Goal: Task Accomplishment & Management: Manage account settings

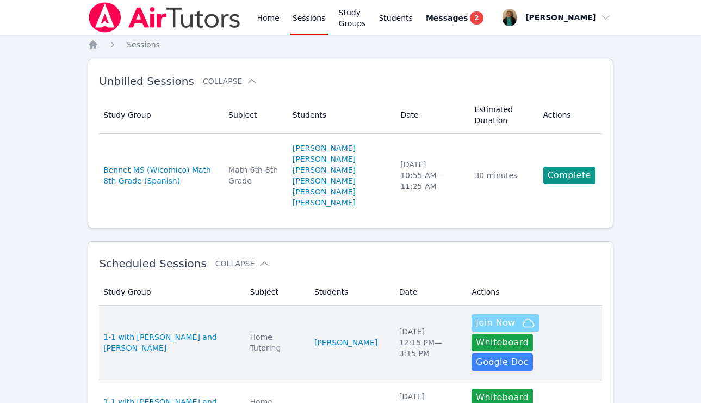
click at [476, 322] on span "Join Now" at bounding box center [495, 322] width 39 height 13
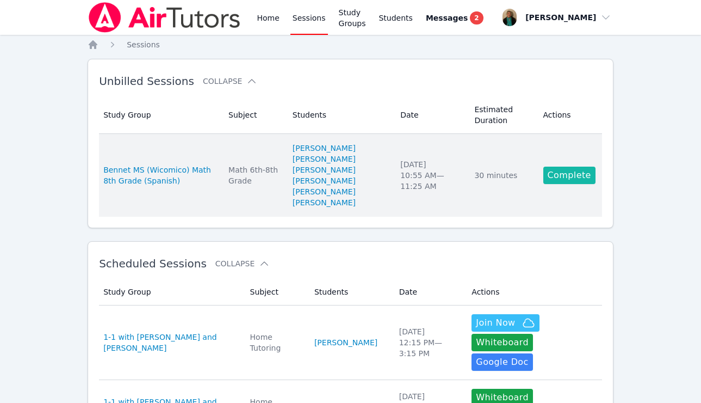
click at [577, 173] on link "Complete" at bounding box center [570, 174] width 52 height 17
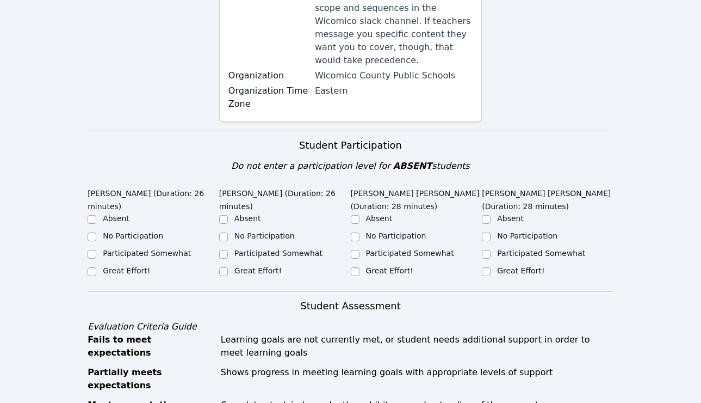
scroll to position [263, 0]
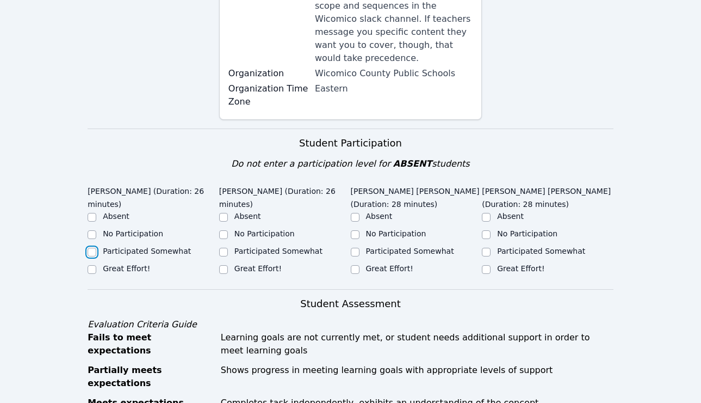
click at [91, 248] on input "Participated Somewhat" at bounding box center [92, 252] width 9 height 9
checkbox input "true"
click at [222, 248] on input "Participated Somewhat" at bounding box center [223, 252] width 9 height 9
checkbox input "true"
click at [352, 248] on input "Participated Somewhat" at bounding box center [355, 252] width 9 height 9
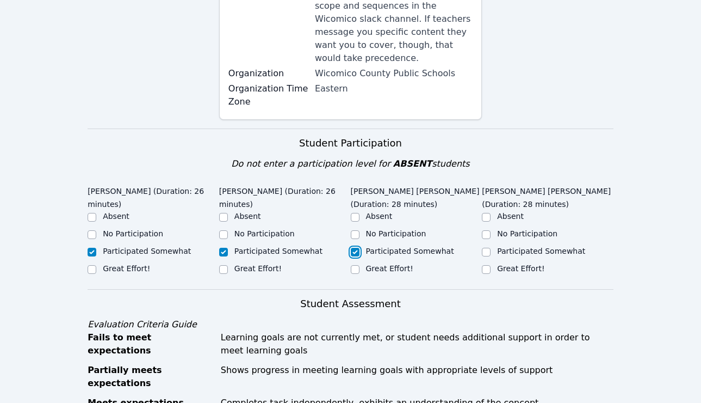
checkbox input "true"
click at [486, 248] on input "Participated Somewhat" at bounding box center [486, 252] width 9 height 9
checkbox input "true"
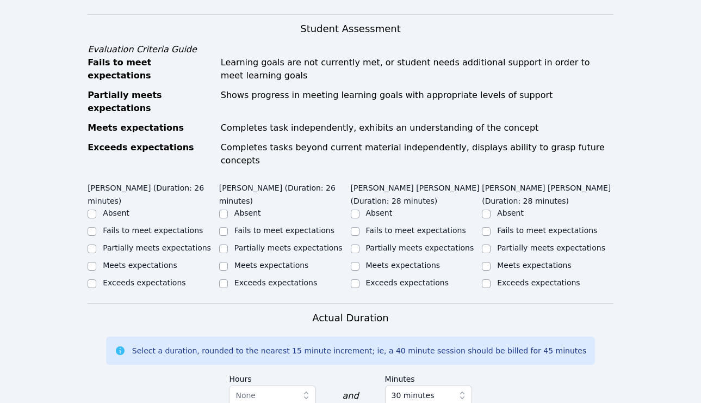
scroll to position [542, 0]
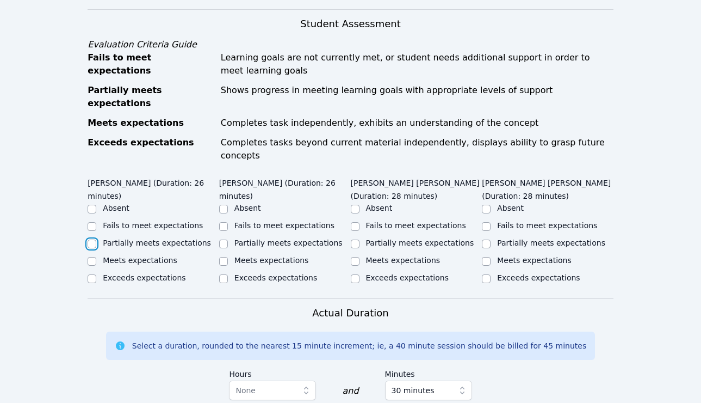
click at [91, 239] on input "Partially meets expectations" at bounding box center [92, 243] width 9 height 9
checkbox input "true"
click at [224, 239] on input "Partially meets expectations" at bounding box center [223, 243] width 9 height 9
checkbox input "true"
click at [356, 239] on input "Partially meets expectations" at bounding box center [355, 243] width 9 height 9
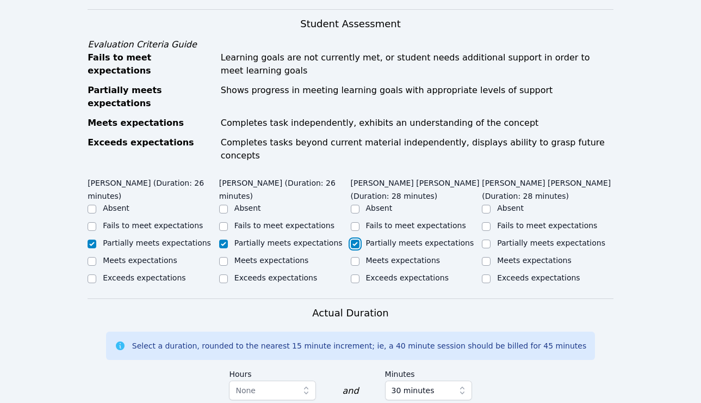
checkbox input "true"
click at [485, 239] on input "Partially meets expectations" at bounding box center [486, 243] width 9 height 9
checkbox input "true"
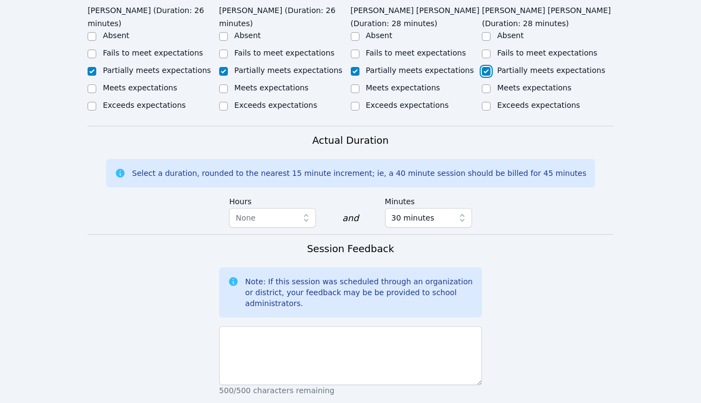
scroll to position [716, 0]
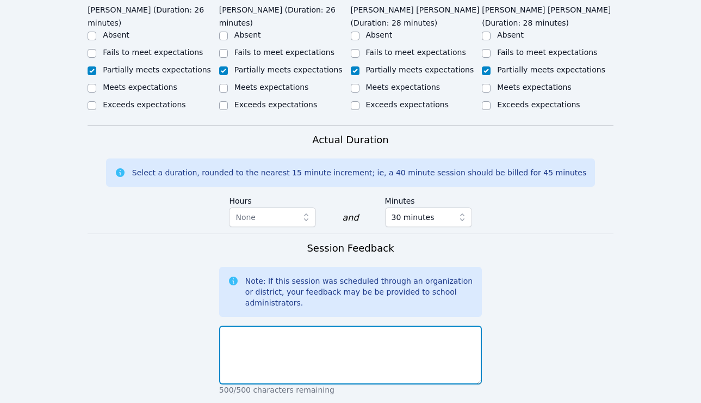
drag, startPoint x: 268, startPoint y: 303, endPoint x: 289, endPoint y: 286, distance: 27.9
click at [289, 325] on textarea at bounding box center [350, 354] width 263 height 59
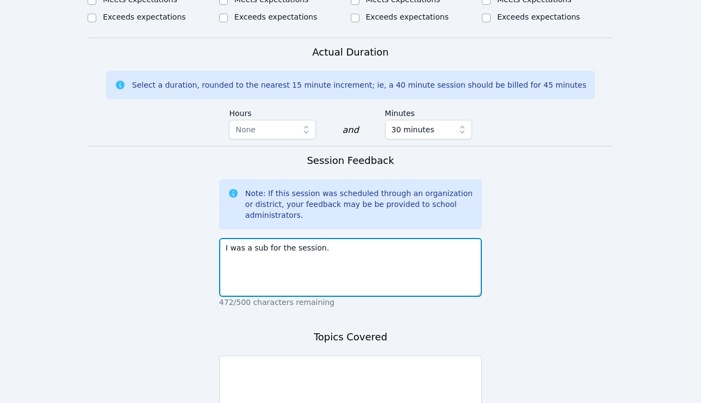
scroll to position [811, 0]
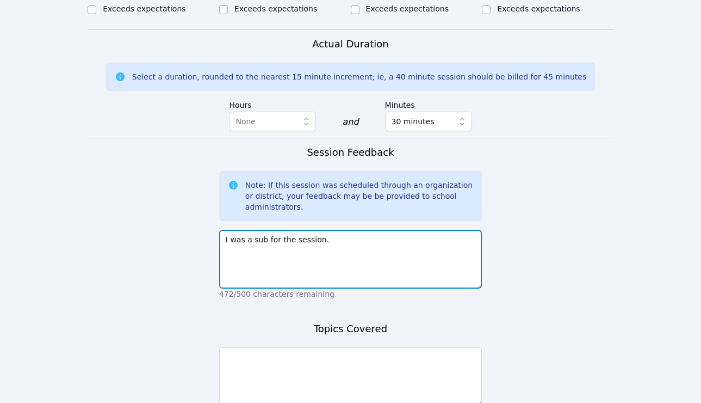
type textarea "I was a sub for the session."
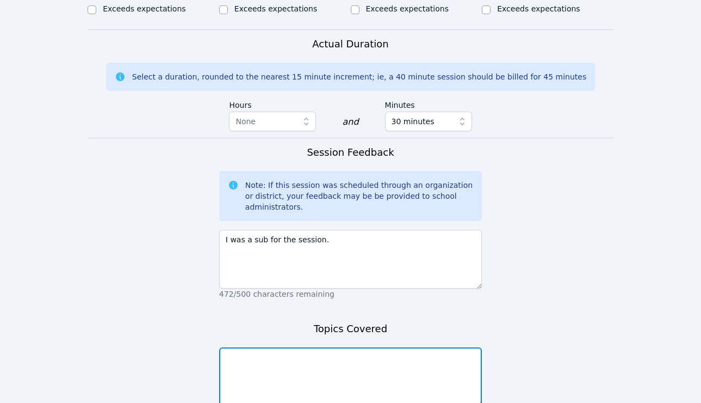
click at [250, 347] on textarea at bounding box center [350, 376] width 263 height 59
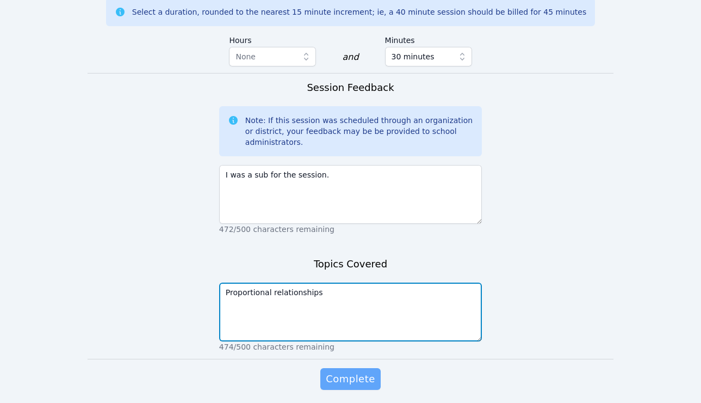
type textarea "Proportional relationships"
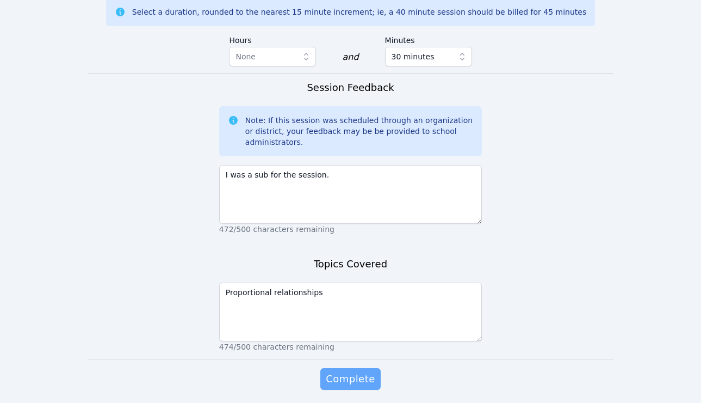
click at [342, 371] on span "Complete" at bounding box center [350, 378] width 49 height 15
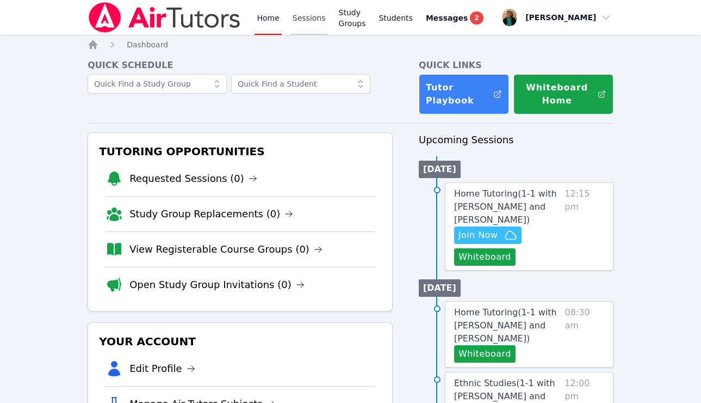
click at [306, 21] on link "Sessions" at bounding box center [310, 17] width 38 height 35
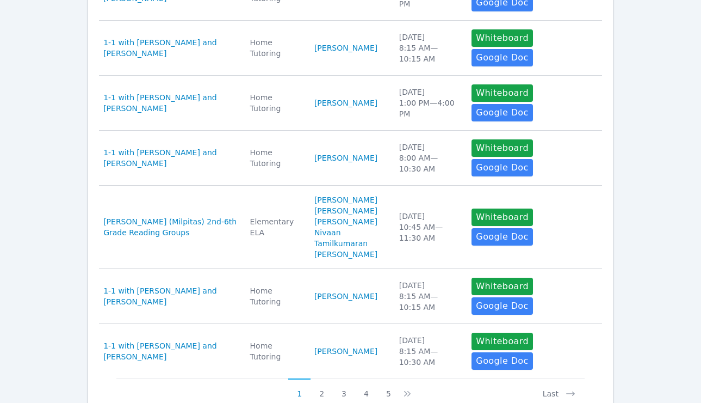
scroll to position [533, 0]
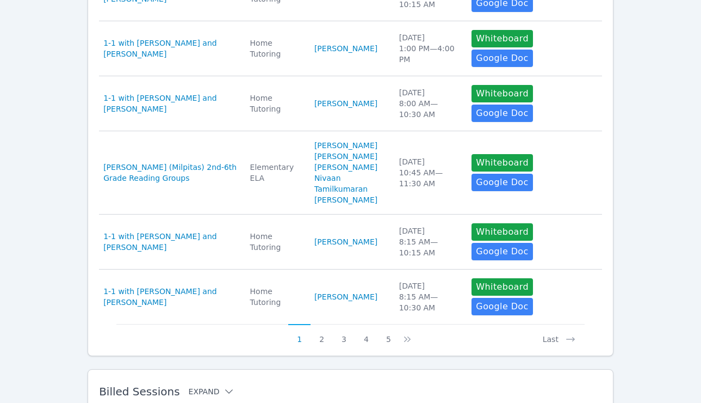
click at [203, 386] on button "Expand" at bounding box center [212, 391] width 46 height 11
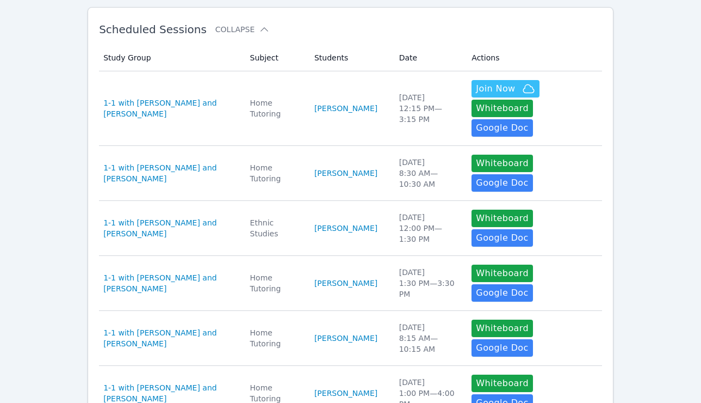
scroll to position [0, 0]
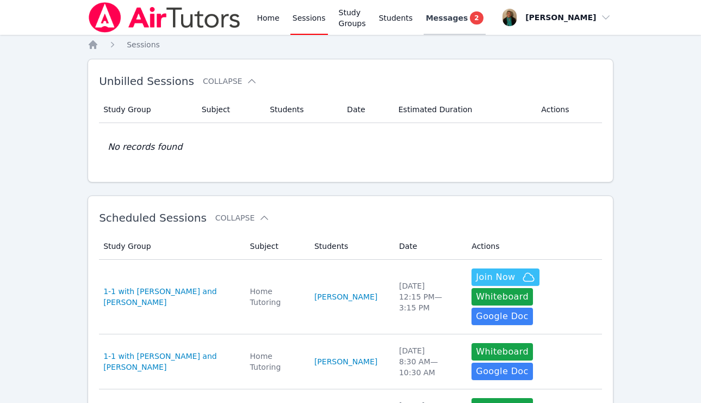
click at [466, 20] on span "Messages" at bounding box center [447, 18] width 42 height 11
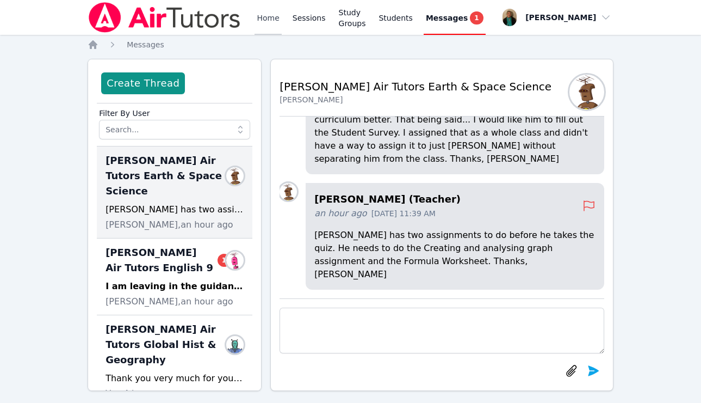
click at [269, 15] on link "Home" at bounding box center [268, 17] width 27 height 35
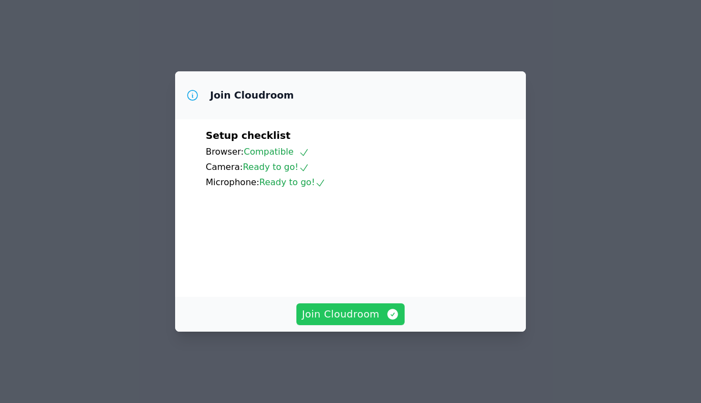
click at [331, 316] on span "Join Cloudroom" at bounding box center [350, 313] width 97 height 15
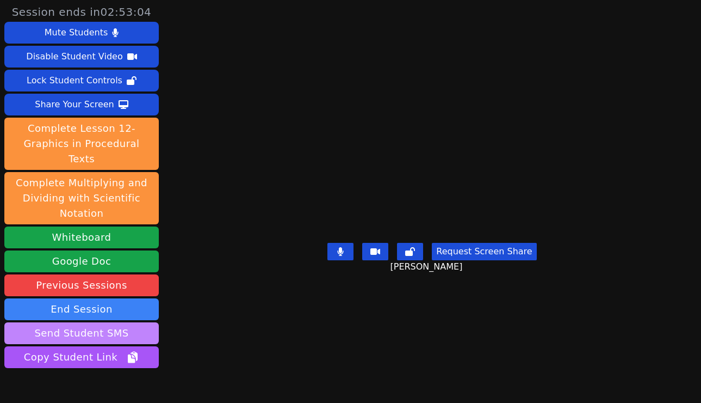
scroll to position [44, 0]
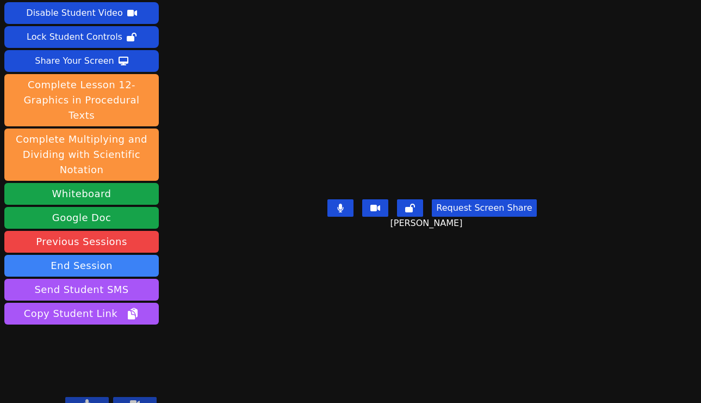
click at [84, 399] on icon at bounding box center [87, 403] width 7 height 9
click at [79, 397] on button at bounding box center [87, 403] width 44 height 13
click at [81, 397] on button at bounding box center [87, 403] width 44 height 13
click at [86, 399] on icon at bounding box center [87, 403] width 6 height 9
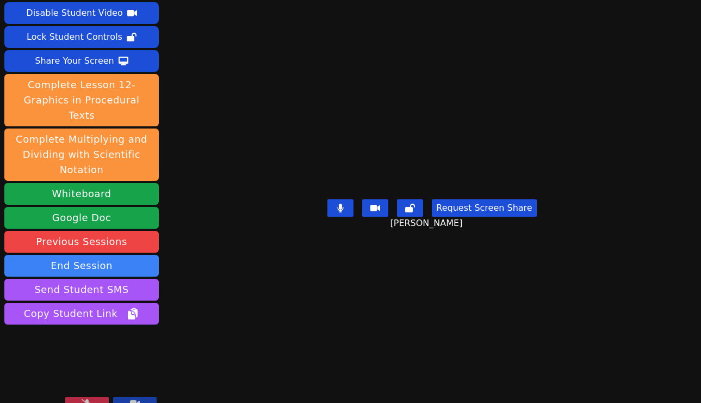
click at [86, 399] on icon at bounding box center [87, 403] width 11 height 9
click at [110, 183] on button "Whiteboard" at bounding box center [81, 194] width 155 height 22
click at [472, 217] on button "Request Screen Share" at bounding box center [484, 207] width 104 height 17
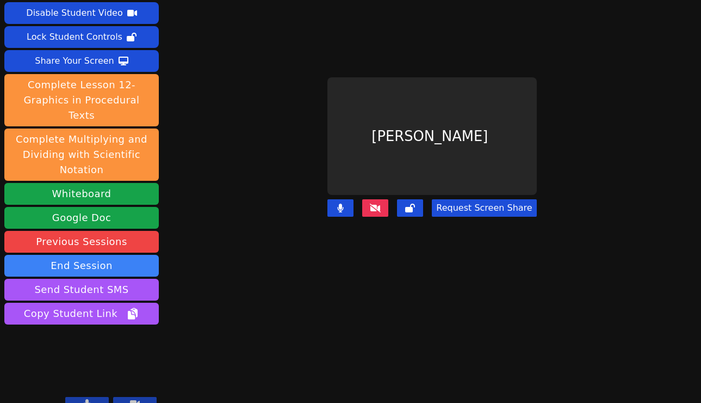
click at [497, 207] on button "Request Screen Share" at bounding box center [484, 207] width 104 height 17
click at [492, 205] on button "Request Screen Share" at bounding box center [484, 207] width 104 height 17
click at [87, 399] on icon at bounding box center [87, 403] width 6 height 9
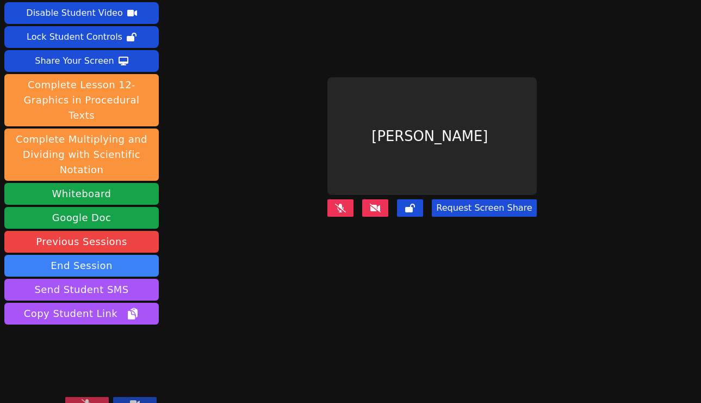
click at [84, 399] on icon at bounding box center [87, 403] width 11 height 9
click at [84, 399] on icon at bounding box center [87, 403] width 7 height 9
click at [84, 399] on icon at bounding box center [87, 403] width 11 height 9
click at [84, 399] on icon at bounding box center [87, 403] width 7 height 9
click at [87, 399] on icon at bounding box center [87, 403] width 11 height 9
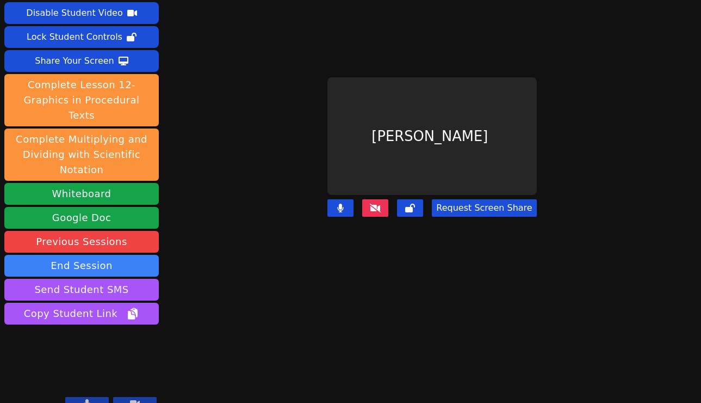
click at [232, 262] on div "Session ends in 01:49:21 Mute Students Disable Student Video Lock Student Contr…" at bounding box center [350, 157] width 701 height 403
click at [467, 207] on button "Request Screen Share" at bounding box center [484, 207] width 104 height 17
click at [504, 206] on button "Request Screen Share" at bounding box center [484, 207] width 104 height 17
click at [90, 397] on button at bounding box center [87, 403] width 44 height 13
click at [138, 400] on icon at bounding box center [135, 403] width 10 height 7
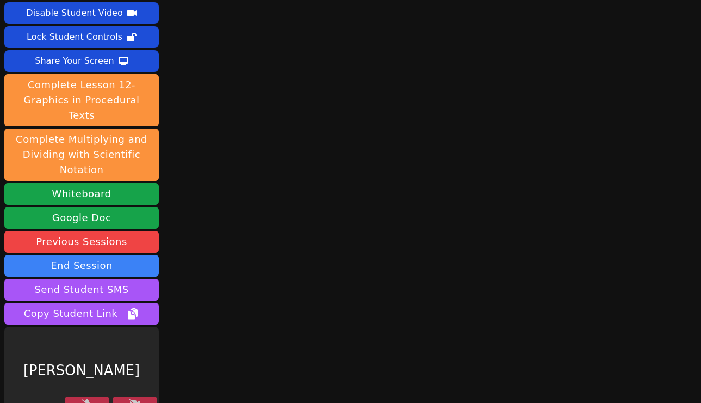
click at [128, 397] on button at bounding box center [135, 403] width 44 height 13
click at [82, 399] on icon at bounding box center [87, 403] width 11 height 9
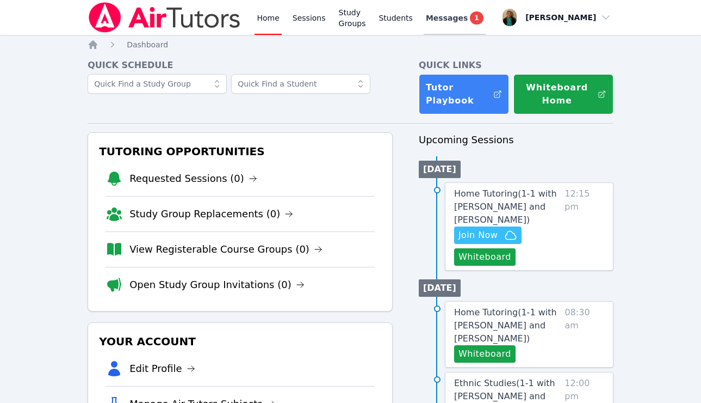
click at [463, 13] on span "Messages" at bounding box center [447, 18] width 42 height 11
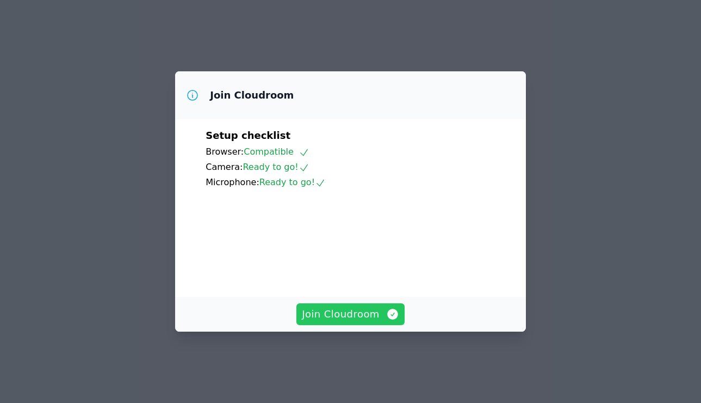
click at [344, 318] on span "Join Cloudroom" at bounding box center [350, 313] width 97 height 15
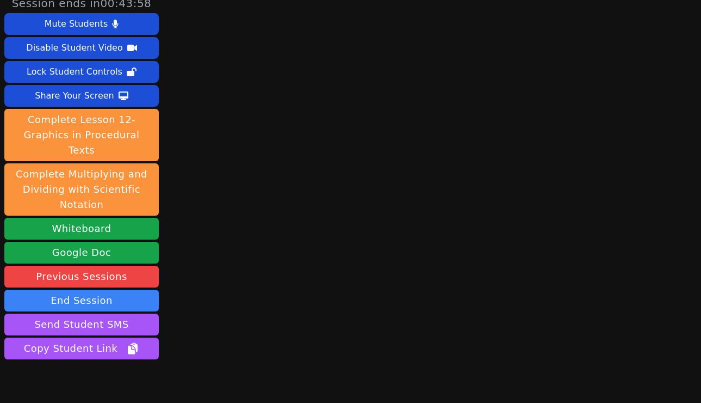
scroll to position [44, 0]
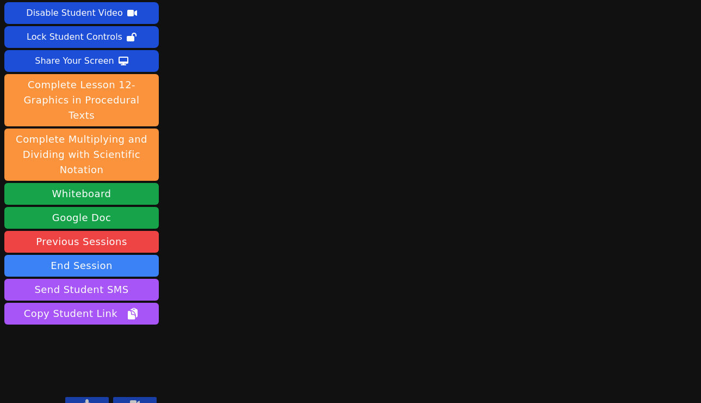
click at [85, 399] on icon at bounding box center [87, 403] width 7 height 9
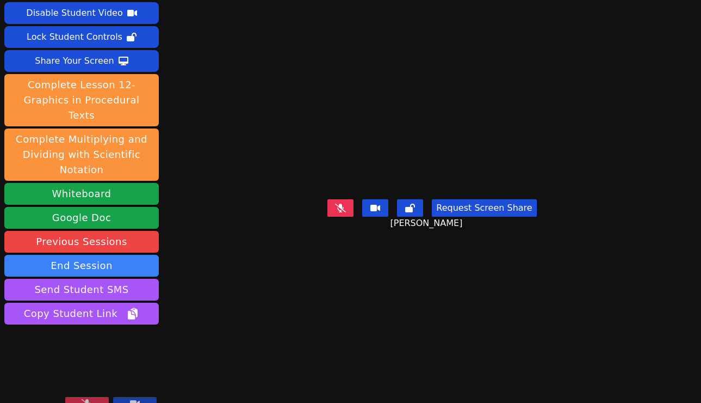
click at [85, 399] on icon at bounding box center [87, 403] width 11 height 9
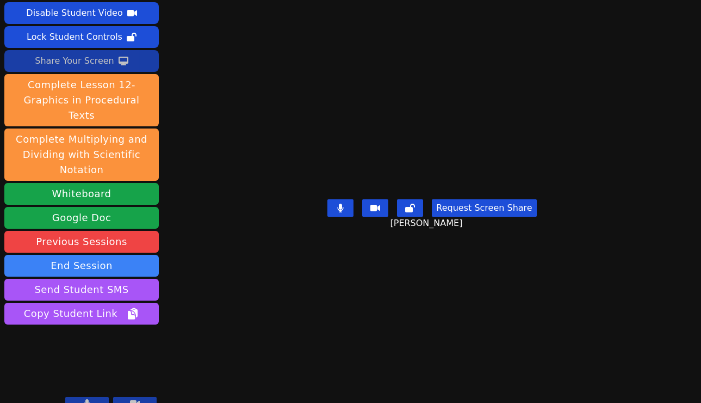
click at [83, 63] on div "Share Your Screen" at bounding box center [74, 60] width 79 height 17
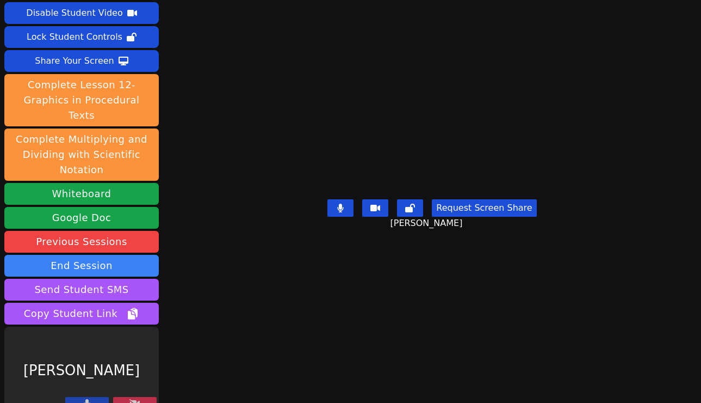
click at [131, 399] on icon at bounding box center [134, 403] width 11 height 9
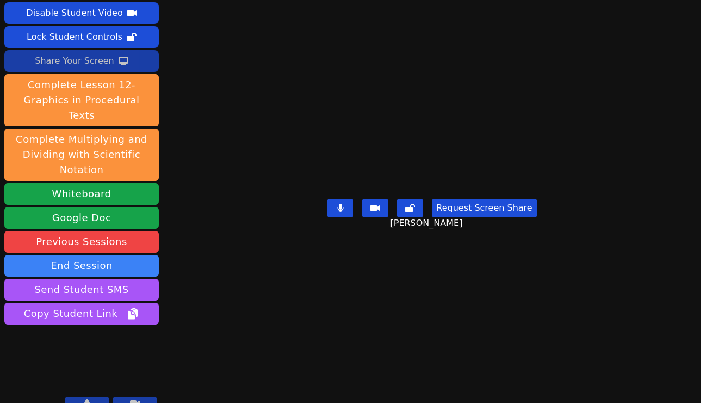
click at [78, 61] on div "Share Your Screen" at bounding box center [74, 60] width 79 height 17
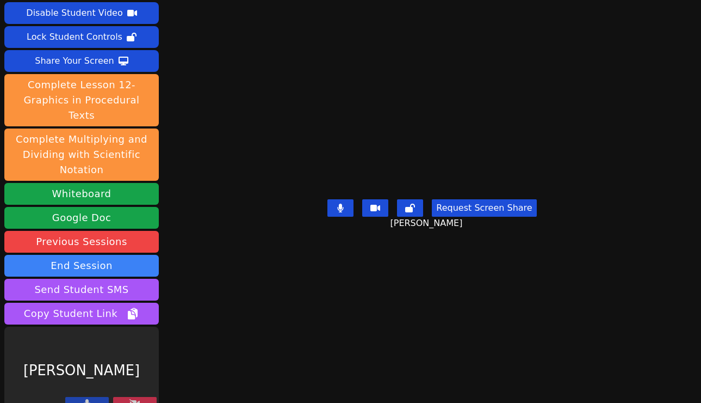
click at [127, 397] on button at bounding box center [135, 403] width 44 height 13
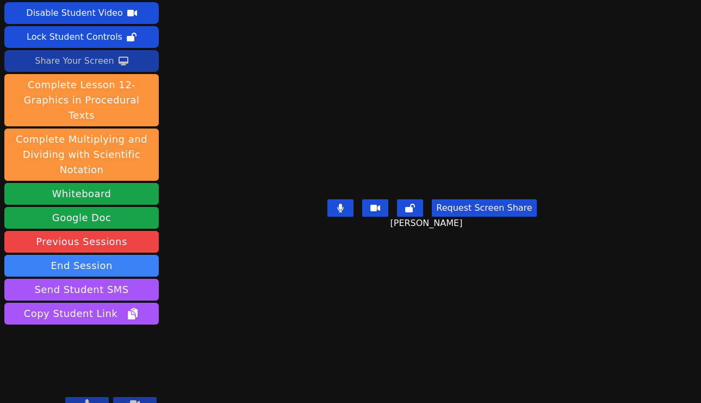
click at [79, 57] on div "Share Your Screen" at bounding box center [74, 60] width 79 height 17
click at [90, 63] on div "Share Your Screen" at bounding box center [74, 60] width 79 height 17
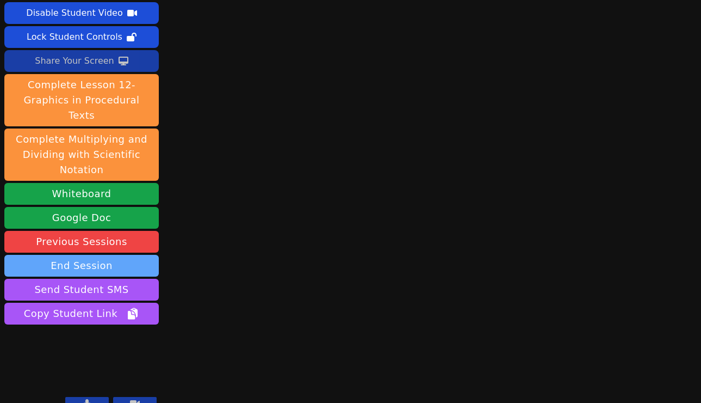
click at [100, 255] on button "End Session" at bounding box center [81, 266] width 155 height 22
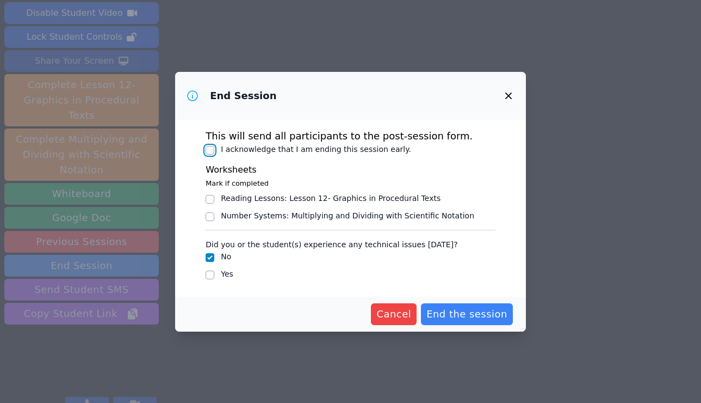
click at [209, 148] on input "I acknowledge that I am ending this session early." at bounding box center [210, 150] width 9 height 9
checkbox input "true"
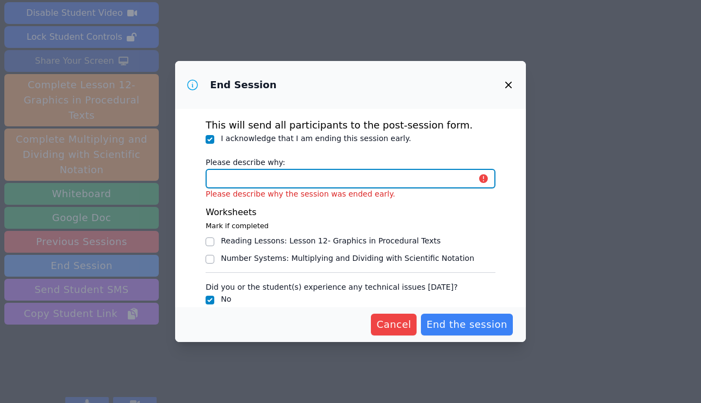
click at [251, 182] on input "Please describe why:" at bounding box center [351, 179] width 290 height 20
type input "student ended session early"
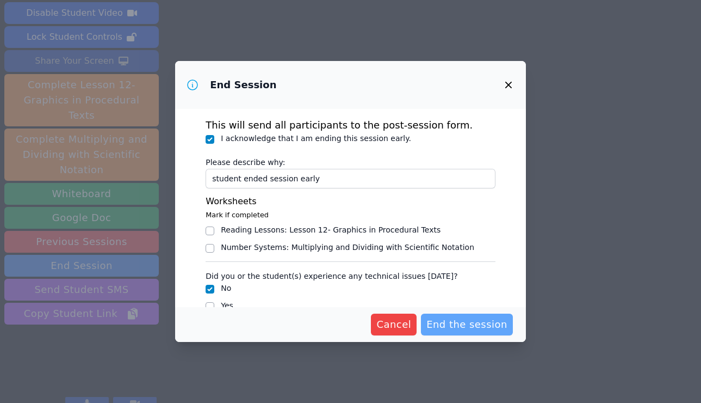
click at [461, 326] on span "End the session" at bounding box center [467, 324] width 81 height 15
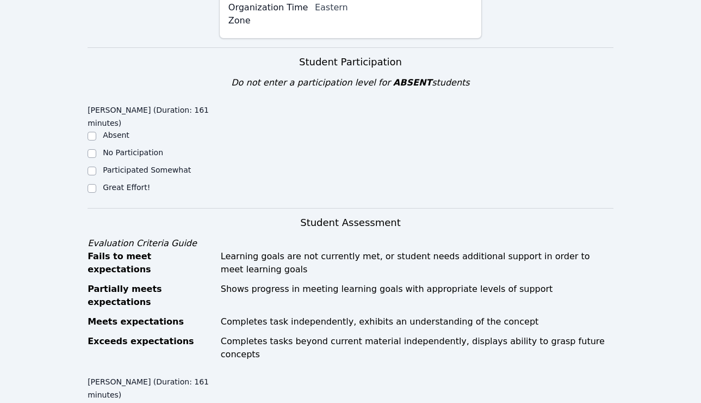
scroll to position [337, 0]
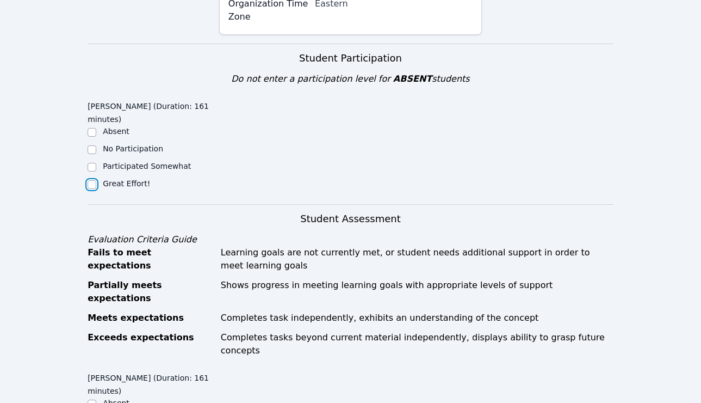
click at [90, 183] on input "Great Effort!" at bounding box center [92, 184] width 9 height 9
checkbox input "true"
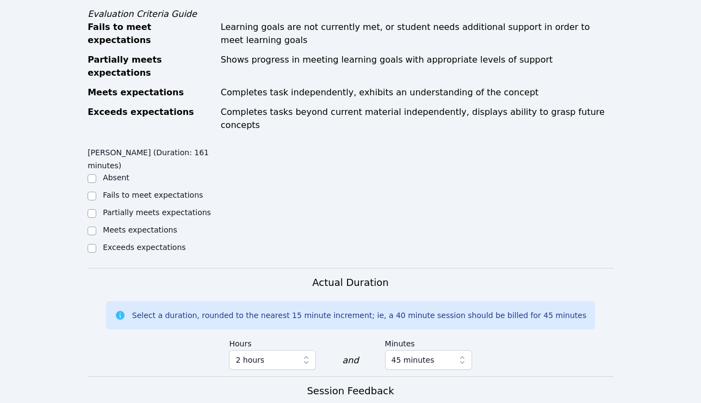
scroll to position [569, 0]
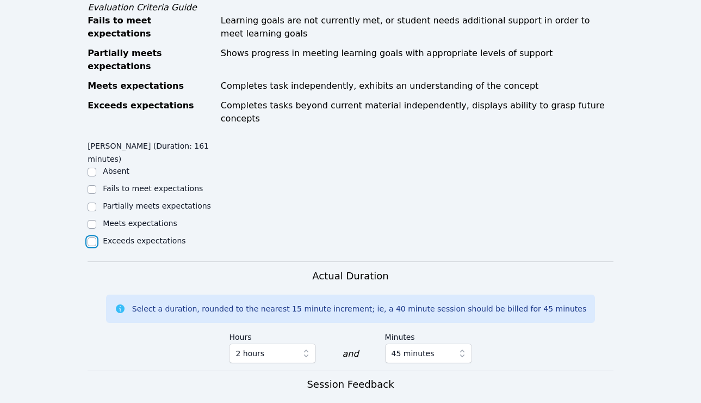
click at [93, 237] on input "Exceeds expectations" at bounding box center [92, 241] width 9 height 9
checkbox input "true"
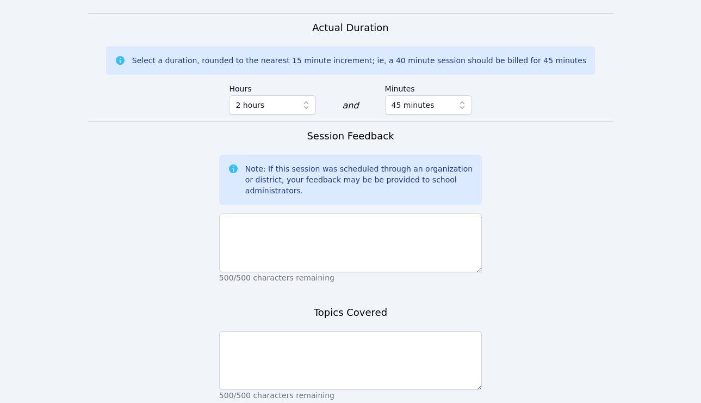
scroll to position [838, 0]
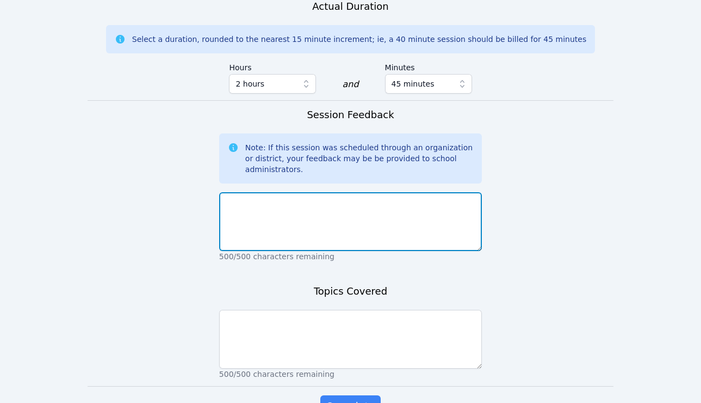
click at [260, 200] on textarea at bounding box center [350, 221] width 263 height 59
type textarea "v"
type textarea "VERY productive session [DATE]!"
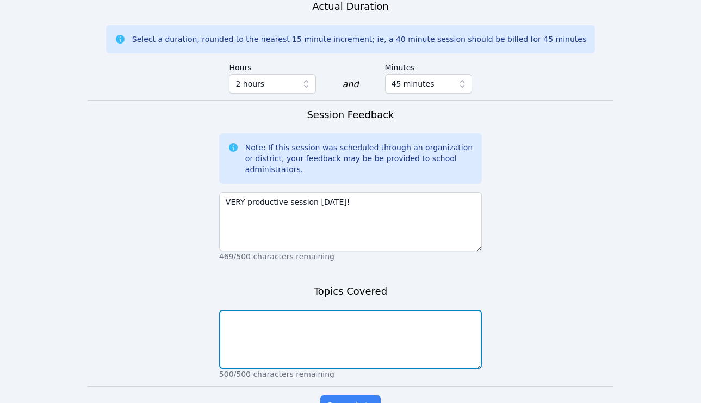
drag, startPoint x: 244, startPoint y: 294, endPoint x: 244, endPoint y: 288, distance: 6.5
click at [244, 310] on textarea at bounding box center [350, 339] width 263 height 59
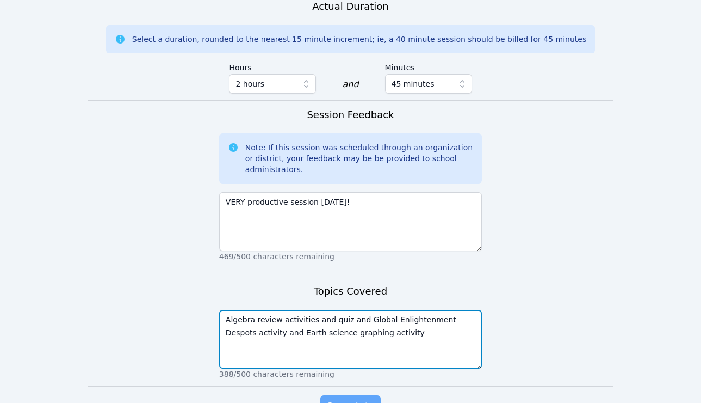
type textarea "Algebra review activities and quiz and Global Enlightenment Despots activity an…"
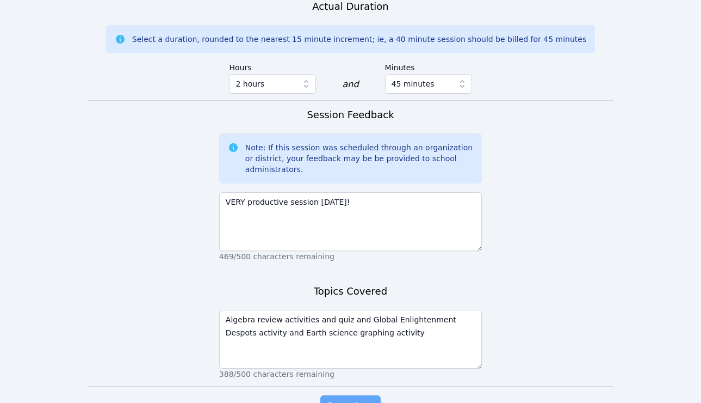
click at [363, 398] on span "Complete" at bounding box center [350, 405] width 49 height 15
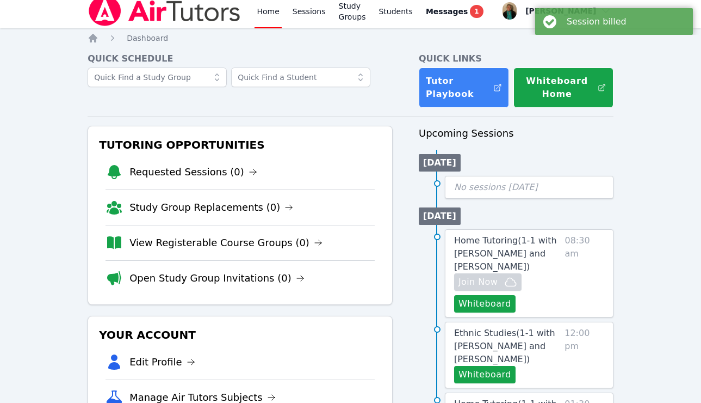
scroll to position [8, 0]
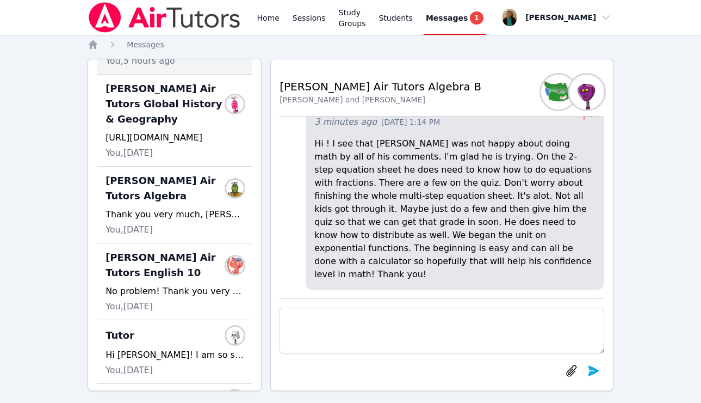
scroll to position [410, 0]
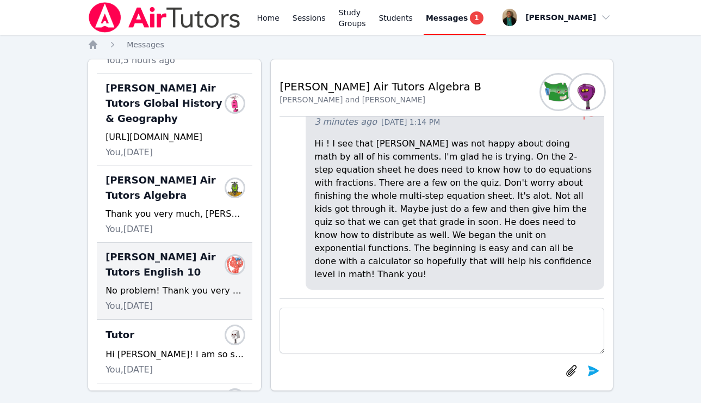
click at [164, 284] on div "No problem! Thank you very much!" at bounding box center [175, 290] width 138 height 13
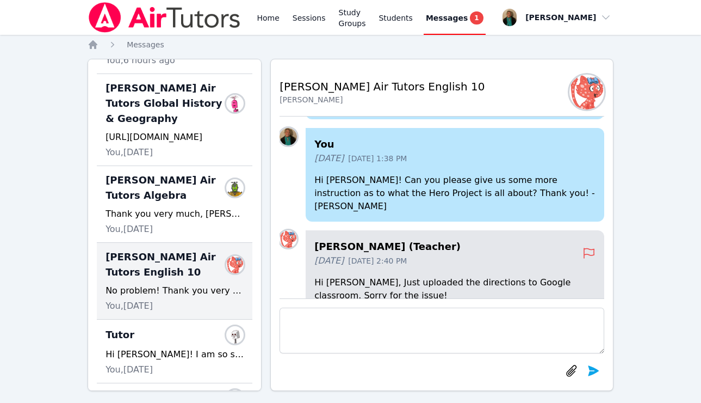
scroll to position [0, 0]
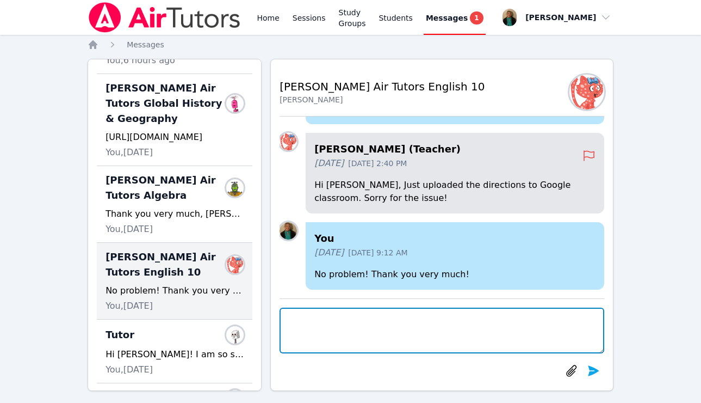
click at [369, 309] on textarea at bounding box center [442, 330] width 325 height 46
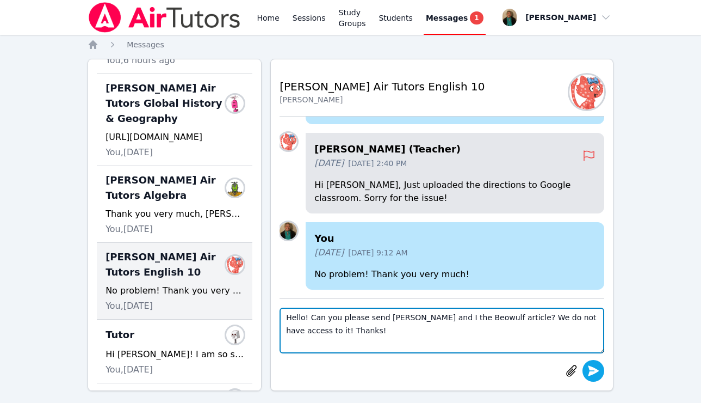
type textarea "Hello! Can you please send [PERSON_NAME] and I the Beowulf article? We do not h…"
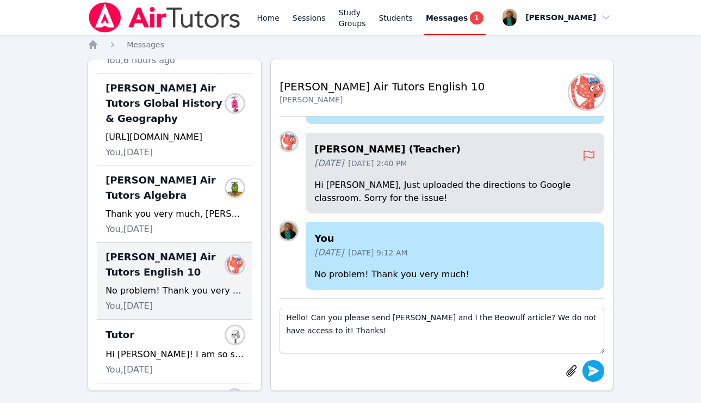
click at [595, 368] on icon "submit" at bounding box center [593, 370] width 11 height 10
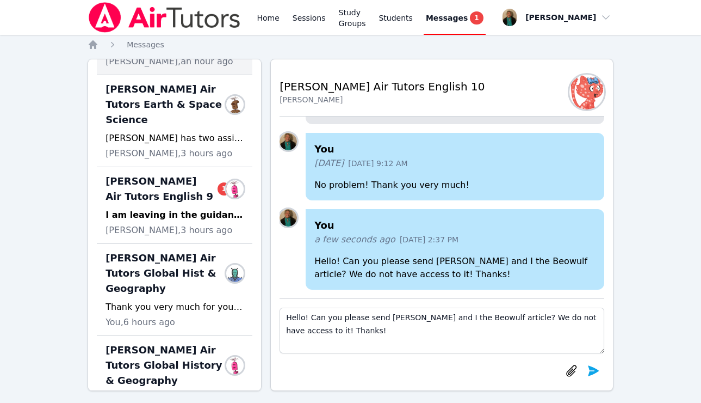
scroll to position [249, 0]
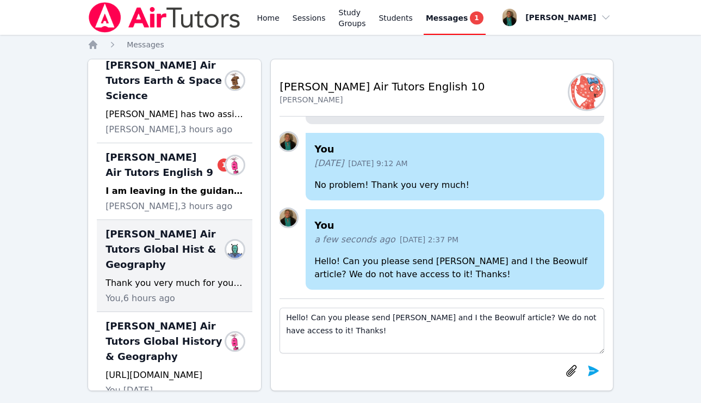
click at [166, 276] on div "Thank you very much for your response and for the clarification, Mr. Miles. I w…" at bounding box center [175, 282] width 138 height 13
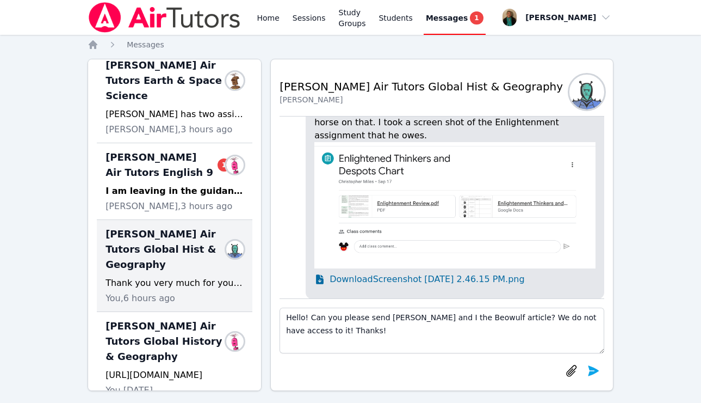
scroll to position [-119, 0]
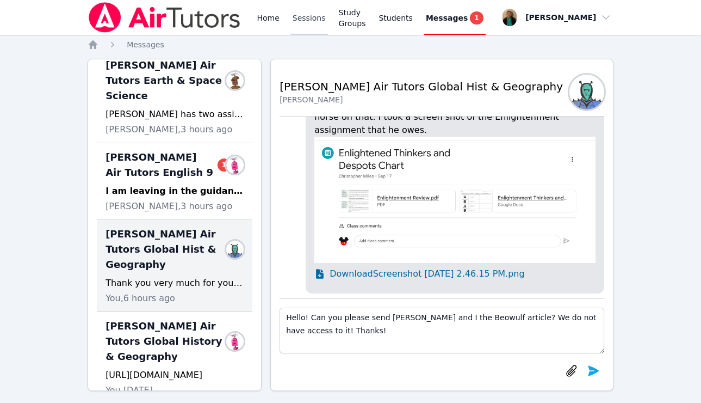
click at [303, 20] on link "Sessions" at bounding box center [310, 17] width 38 height 35
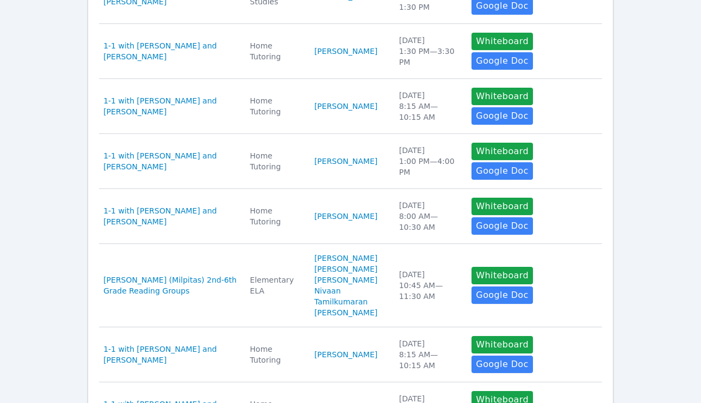
scroll to position [421, 0]
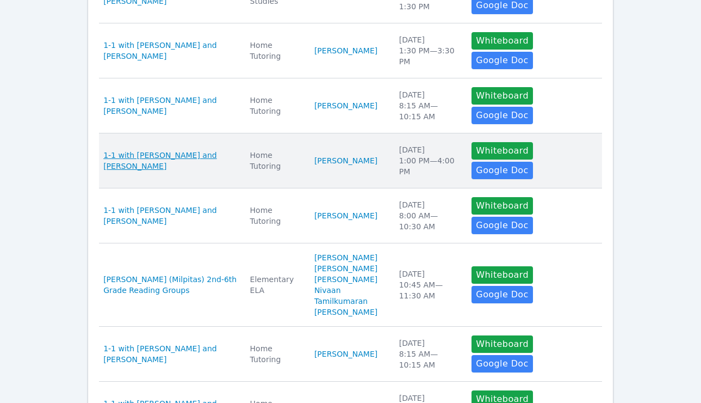
click at [193, 150] on span "1-1 with [PERSON_NAME] and [PERSON_NAME]" at bounding box center [169, 161] width 133 height 22
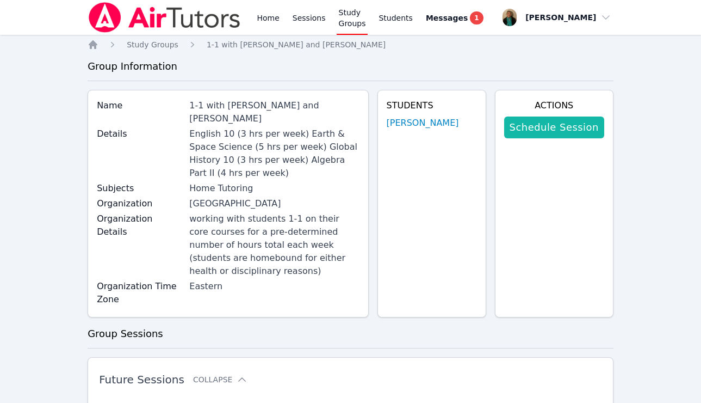
click at [572, 124] on link "Schedule Session" at bounding box center [554, 127] width 100 height 22
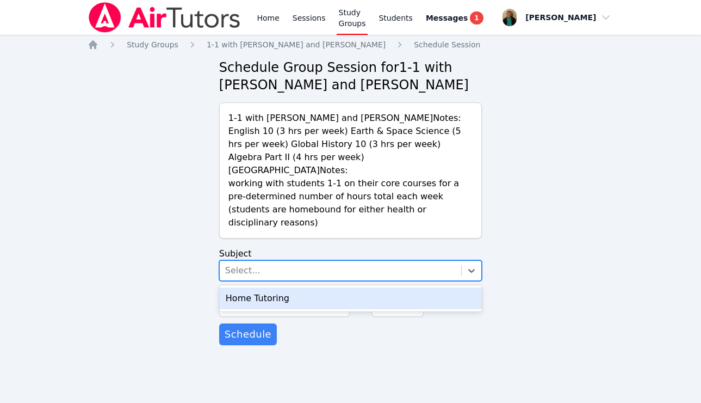
click at [305, 261] on div "Select..." at bounding box center [341, 271] width 242 height 20
click at [305, 287] on div "Home Tutoring" at bounding box center [350, 298] width 263 height 22
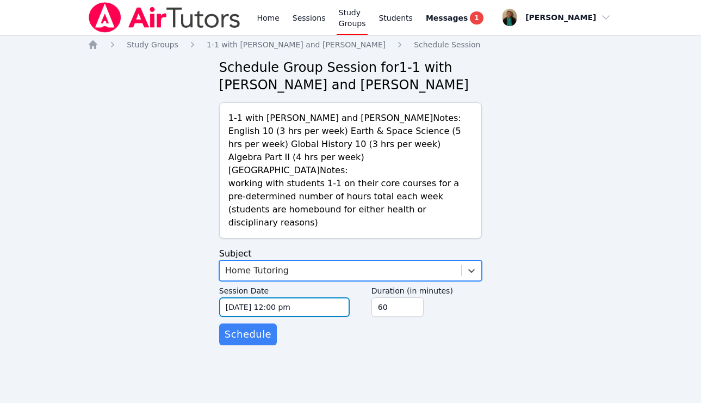
click at [316, 297] on input "09/25/2025 12:00 pm" at bounding box center [284, 307] width 131 height 20
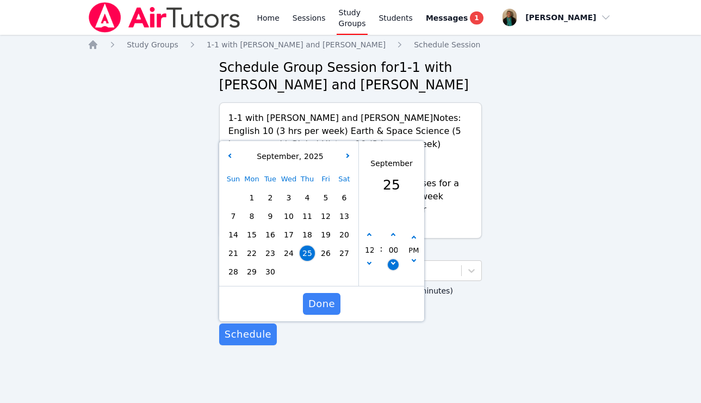
click at [393, 260] on icon "button" at bounding box center [393, 262] width 4 height 4
type input "09/25/2025 11:55 am"
type input "11"
type input "55"
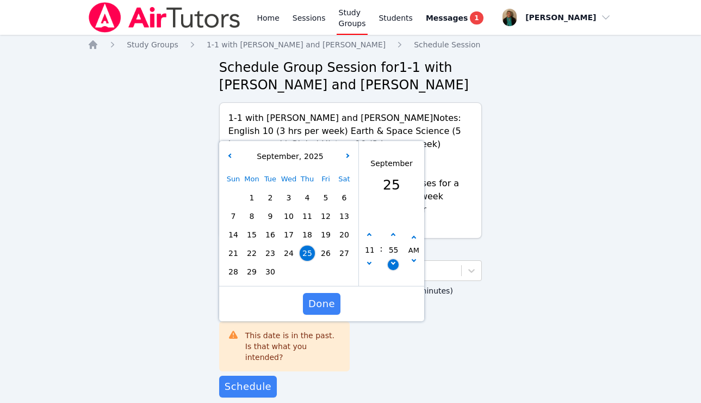
click at [393, 260] on icon "button" at bounding box center [393, 262] width 4 height 4
type input "09/25/2025 11:50 am"
type input "50"
click at [393, 260] on icon "button" at bounding box center [393, 262] width 4 height 4
type input "09/25/2025 11:45 am"
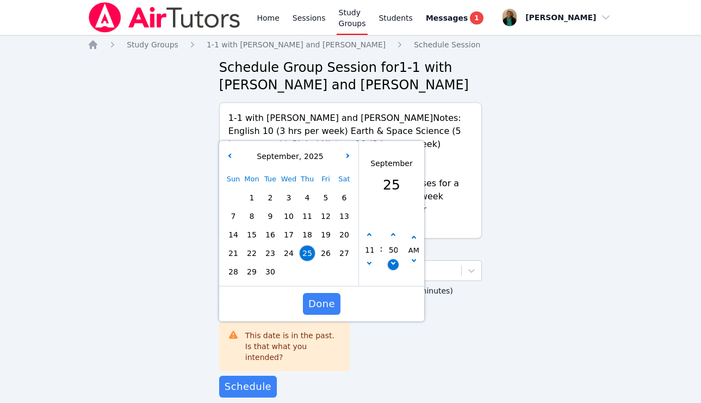
type input "45"
click at [393, 260] on icon "button" at bounding box center [393, 262] width 4 height 4
type input "09/25/2025 11:40 am"
type input "40"
click at [393, 260] on icon "button" at bounding box center [393, 262] width 4 height 4
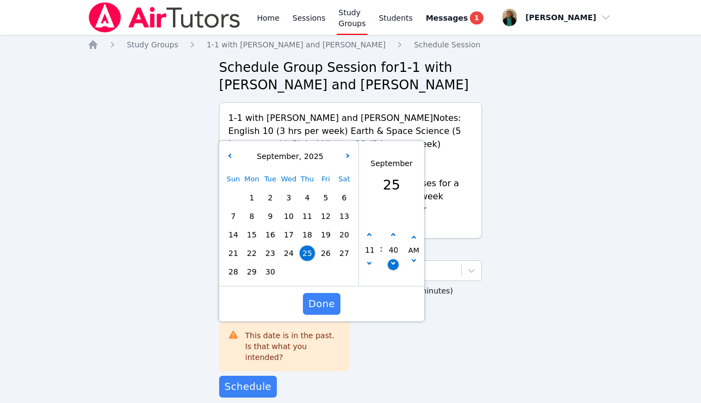
type input "09/25/2025 11:35 am"
type input "35"
click at [393, 260] on icon "button" at bounding box center [393, 262] width 4 height 4
type input "09/25/2025 11:30 am"
type input "30"
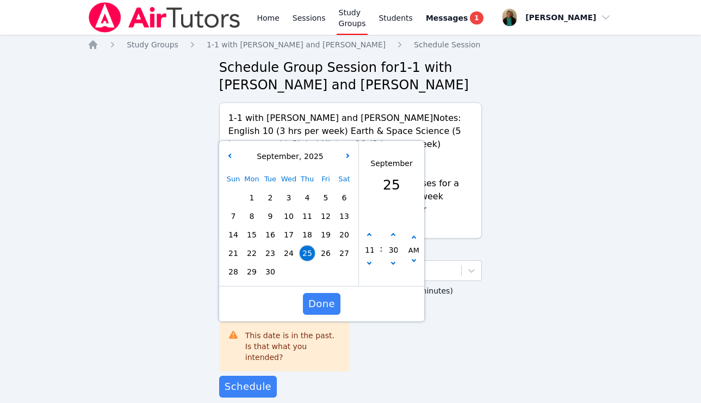
click at [264, 264] on span "30" at bounding box center [270, 271] width 15 height 15
type input "09/30/2025 11:30 am"
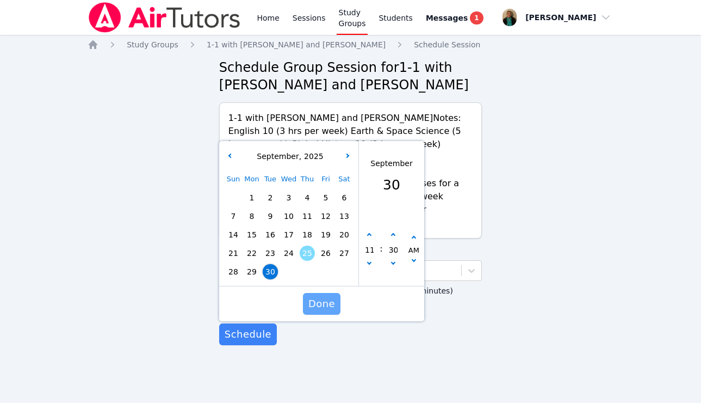
click at [329, 296] on span "Done" at bounding box center [322, 303] width 27 height 15
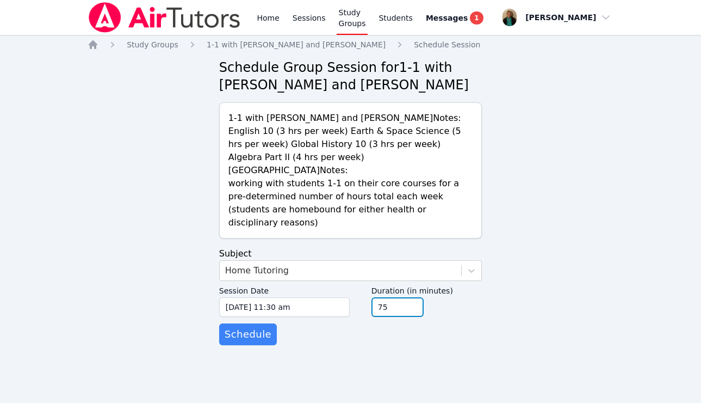
click at [416, 297] on input "75" at bounding box center [398, 307] width 52 height 20
click at [416, 297] on input "90" at bounding box center [398, 307] width 52 height 20
click at [416, 297] on input "105" at bounding box center [398, 307] width 52 height 20
click at [416, 297] on input "120" at bounding box center [398, 307] width 52 height 20
click at [416, 297] on input "135" at bounding box center [398, 307] width 52 height 20
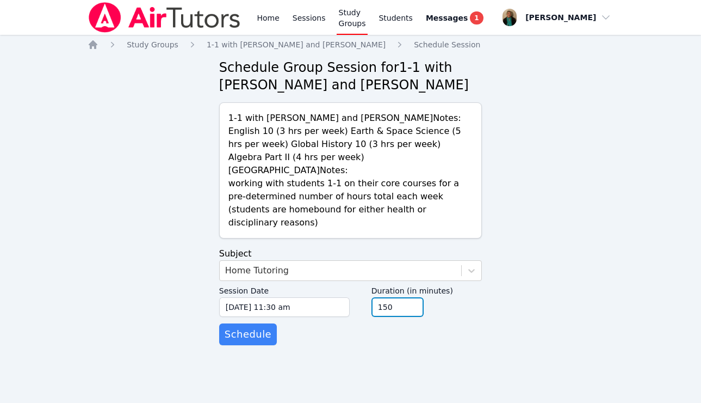
click at [416, 297] on input "150" at bounding box center [398, 307] width 52 height 20
click at [416, 297] on input "165" at bounding box center [398, 307] width 52 height 20
click at [416, 297] on input "180" at bounding box center [398, 307] width 52 height 20
click at [412, 298] on input "165" at bounding box center [398, 307] width 52 height 20
type input "180"
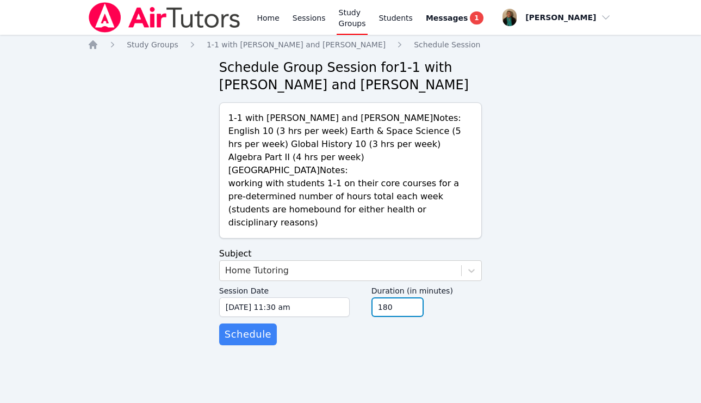
click at [412, 297] on input "180" at bounding box center [398, 307] width 52 height 20
click at [251, 326] on span "Schedule" at bounding box center [248, 333] width 47 height 15
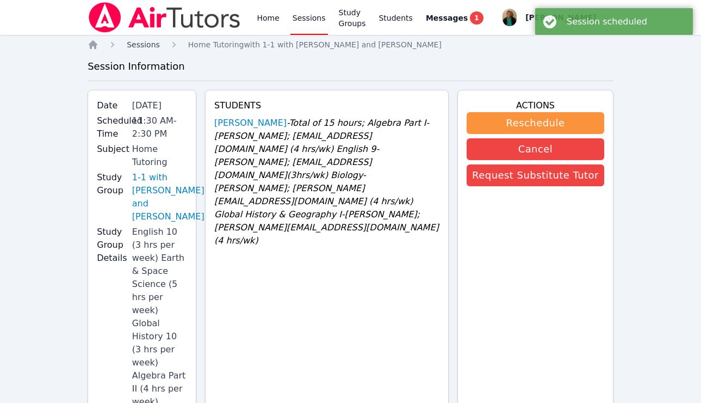
click at [147, 48] on span "Sessions" at bounding box center [143, 44] width 33 height 9
